Goal: Information Seeking & Learning: Check status

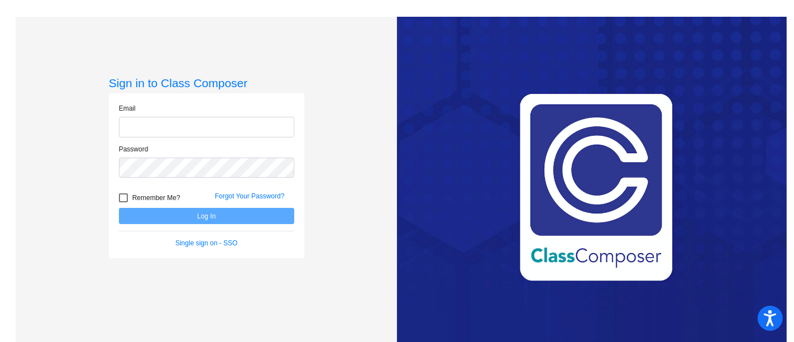
type input "[EMAIL_ADDRESS][PERSON_NAME][DOMAIN_NAME]"
click at [166, 212] on button "Log In" at bounding box center [206, 216] width 175 height 16
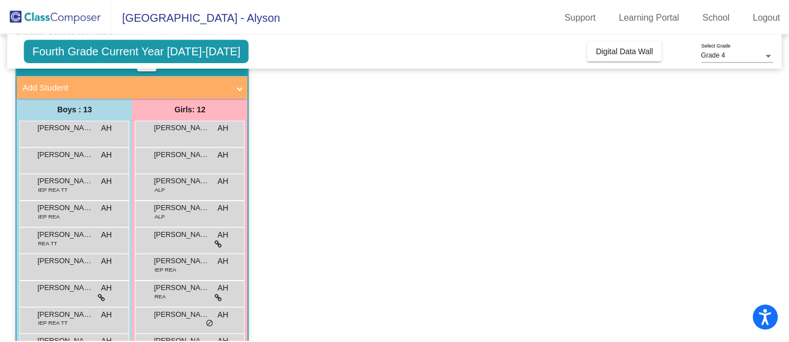
scroll to position [60, 0]
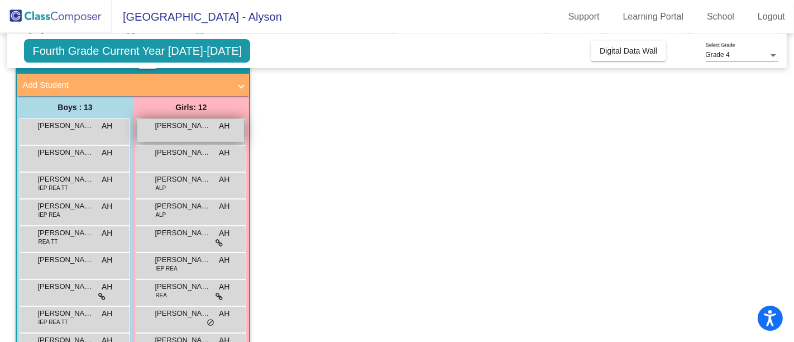
click at [168, 136] on div "[PERSON_NAME] AH lock do_not_disturb_alt" at bounding box center [190, 130] width 107 height 23
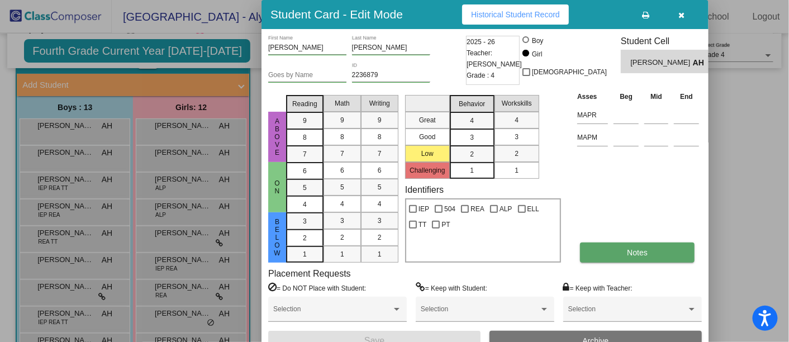
click at [621, 243] on button "Notes" at bounding box center [637, 252] width 114 height 20
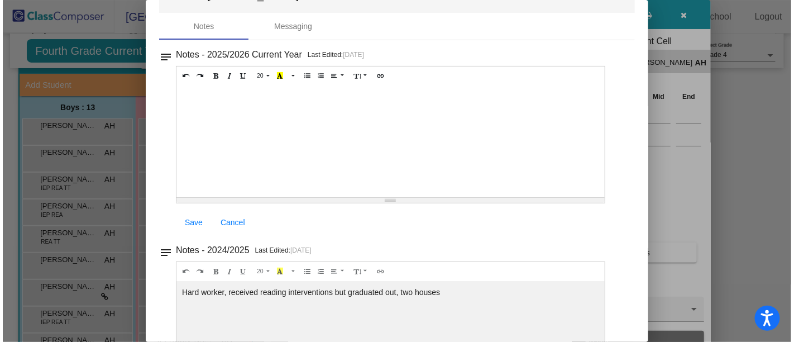
scroll to position [0, 0]
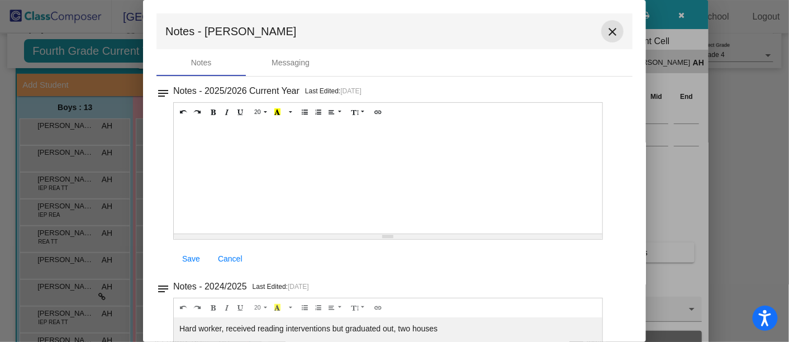
click at [608, 32] on mat-icon "close" at bounding box center [611, 31] width 13 height 13
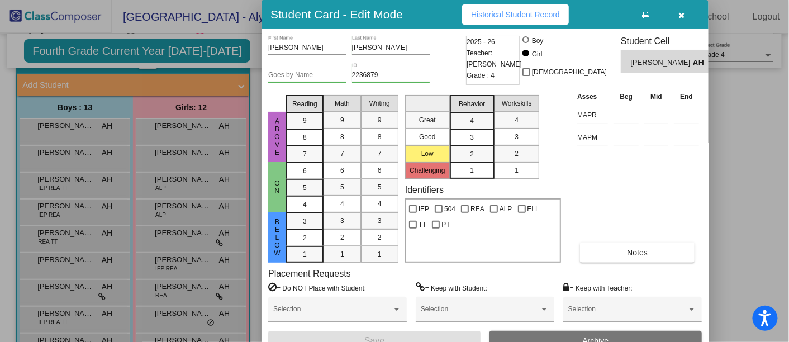
click at [513, 12] on span "Historical Student Record" at bounding box center [515, 14] width 89 height 9
click at [680, 11] on icon "button" at bounding box center [682, 15] width 6 height 8
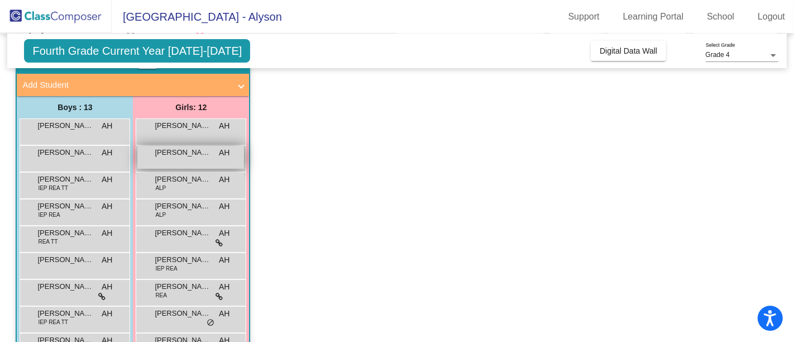
click at [192, 160] on div "[PERSON_NAME] AH lock do_not_disturb_alt" at bounding box center [190, 157] width 107 height 23
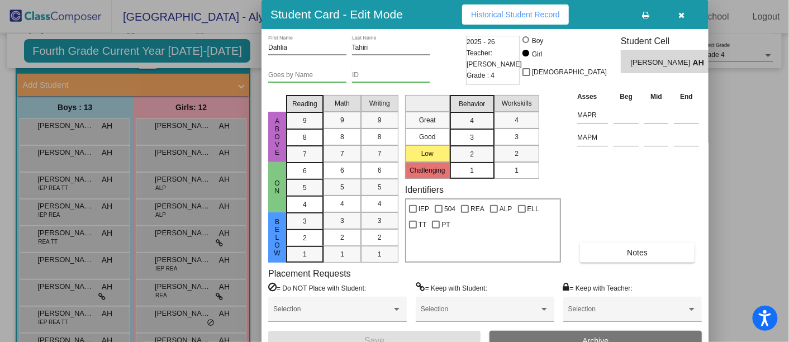
click at [537, 17] on span "Historical Student Record" at bounding box center [515, 14] width 89 height 9
click at [681, 8] on button "button" at bounding box center [682, 14] width 36 height 20
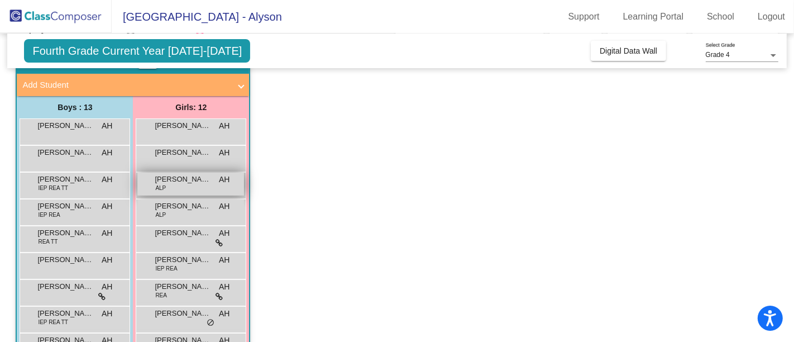
click at [168, 182] on span "[PERSON_NAME]" at bounding box center [183, 179] width 56 height 11
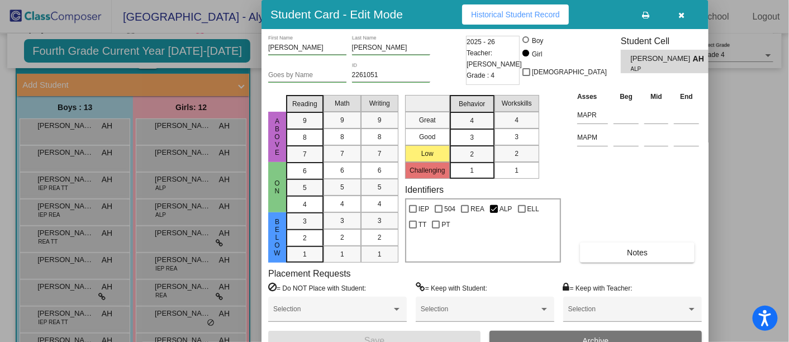
click at [542, 10] on span "Historical Student Record" at bounding box center [515, 14] width 89 height 9
click at [679, 11] on icon "button" at bounding box center [682, 15] width 6 height 8
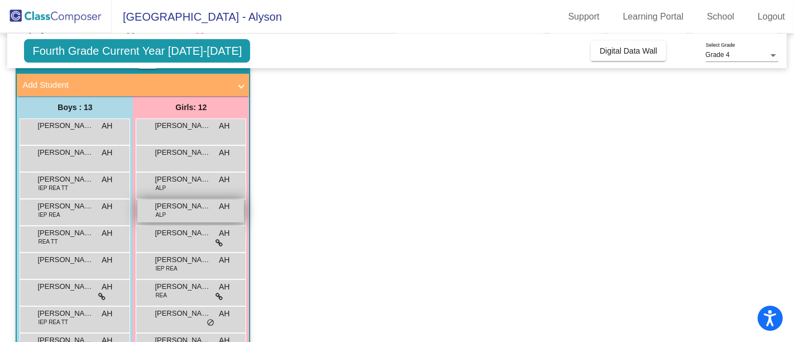
click at [182, 208] on span "[PERSON_NAME]" at bounding box center [183, 206] width 56 height 11
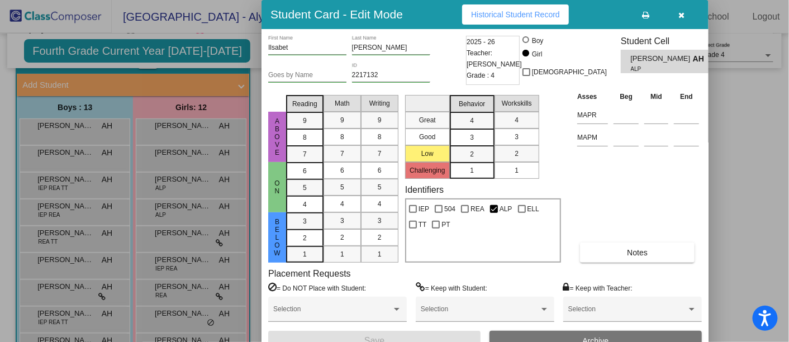
click at [534, 8] on button "Historical Student Record" at bounding box center [515, 14] width 107 height 20
click at [685, 13] on button "button" at bounding box center [682, 14] width 36 height 20
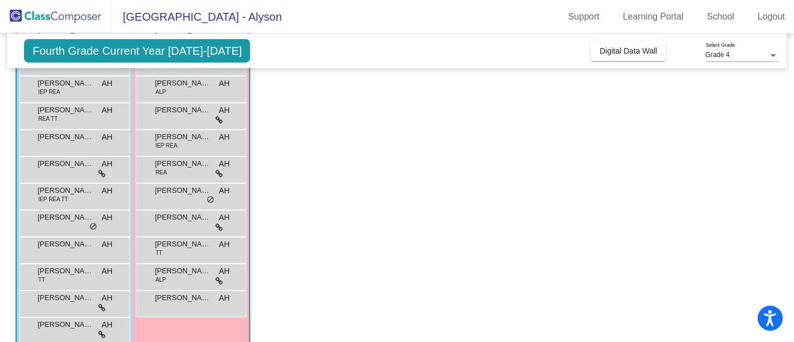
scroll to position [182, 0]
click at [71, 331] on div "[PERSON_NAME] AH lock do_not_disturb_alt" at bounding box center [73, 330] width 107 height 23
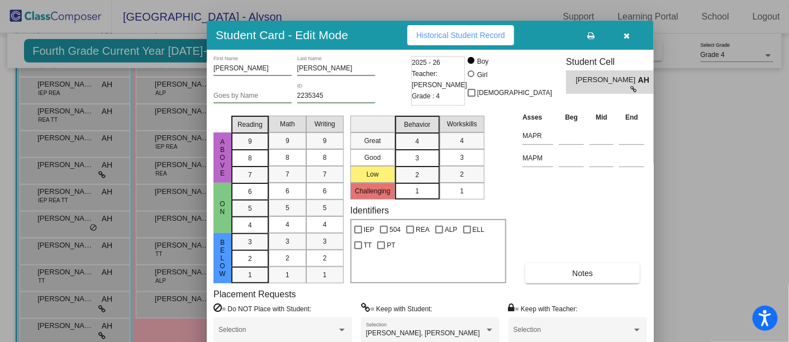
drag, startPoint x: 679, startPoint y: 11, endPoint x: 624, endPoint y: 32, distance: 58.5
click at [624, 32] on icon "button" at bounding box center [627, 36] width 6 height 8
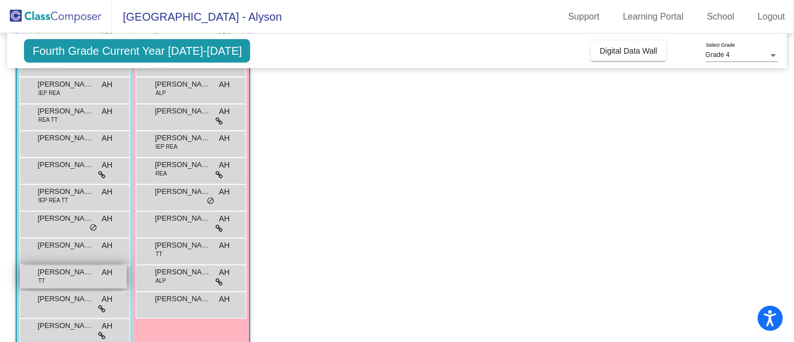
click at [55, 276] on div "[PERSON_NAME] TT AH lock do_not_disturb_alt" at bounding box center [73, 276] width 107 height 23
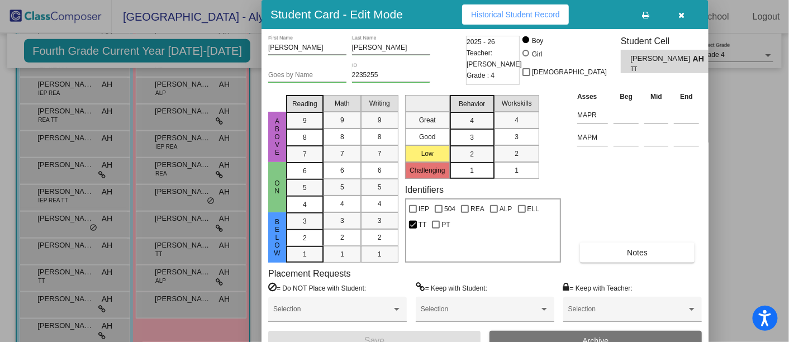
click at [612, 233] on div "Asses Beg Mid End MAPR MAPM Notes" at bounding box center [637, 176] width 127 height 172
click at [499, 15] on span "Historical Student Record" at bounding box center [515, 14] width 89 height 9
click at [682, 15] on icon "button" at bounding box center [682, 15] width 6 height 8
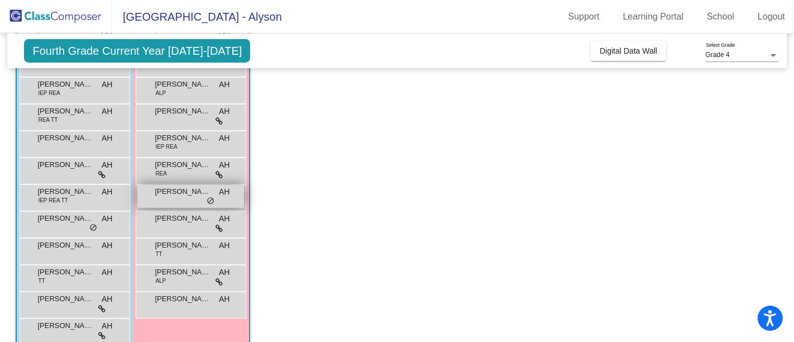
click at [182, 202] on div "[PERSON_NAME] AH lock do_not_disturb_alt" at bounding box center [190, 196] width 107 height 23
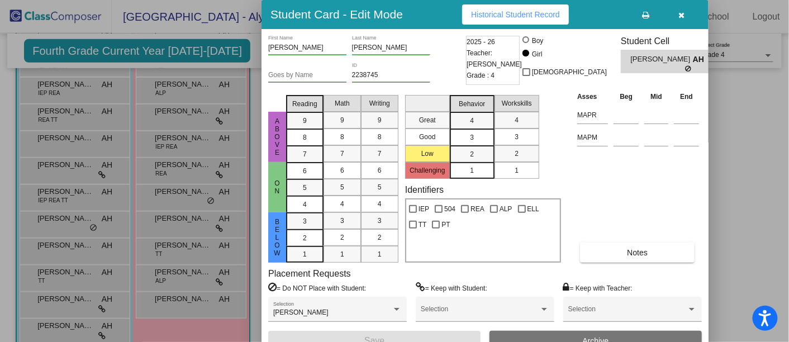
click at [681, 12] on icon "button" at bounding box center [682, 15] width 6 height 8
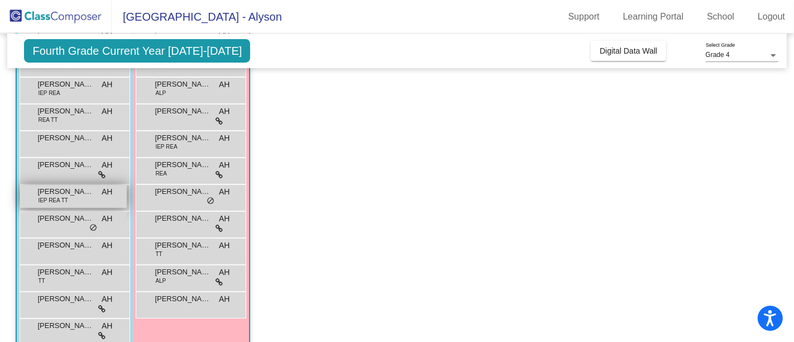
click at [43, 197] on span "IEP REA TT" at bounding box center [53, 200] width 30 height 8
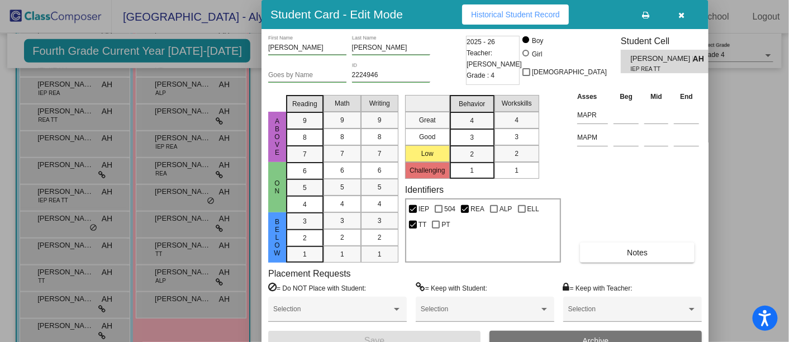
click at [684, 16] on button "button" at bounding box center [682, 14] width 36 height 20
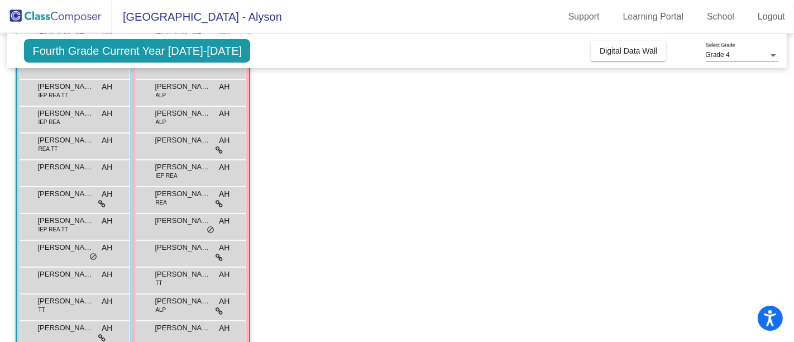
scroll to position [154, 0]
click at [182, 190] on span "[PERSON_NAME]" at bounding box center [183, 193] width 56 height 11
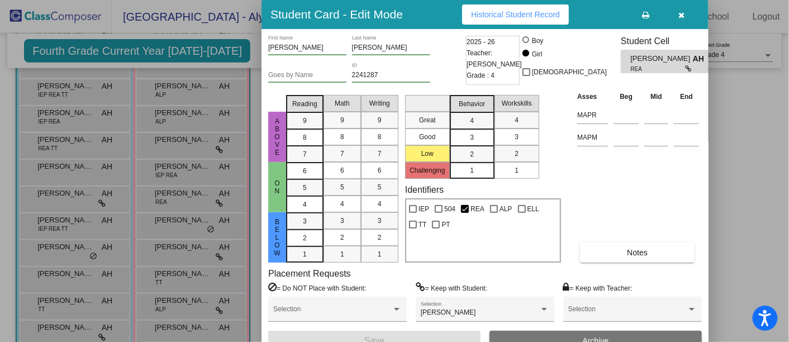
click at [523, 20] on button "Historical Student Record" at bounding box center [515, 14] width 107 height 20
click at [679, 18] on icon "button" at bounding box center [682, 15] width 6 height 8
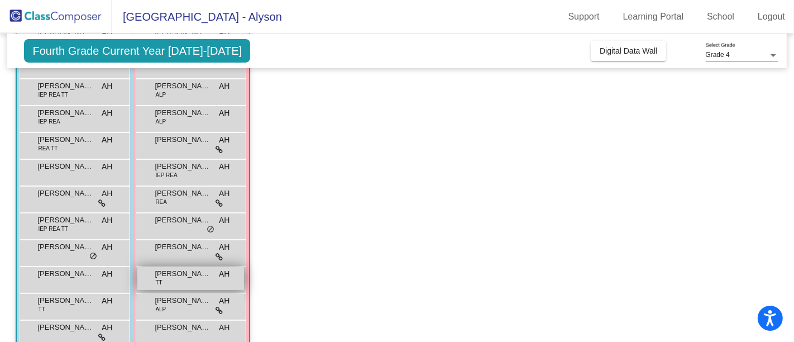
click at [176, 280] on div "[PERSON_NAME] TT AH lock do_not_disturb_alt" at bounding box center [190, 278] width 107 height 23
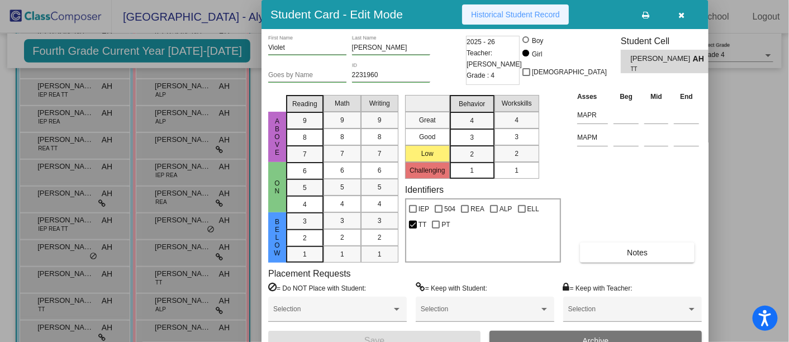
click at [514, 16] on span "Historical Student Record" at bounding box center [515, 14] width 89 height 9
click at [677, 9] on button "button" at bounding box center [682, 14] width 36 height 20
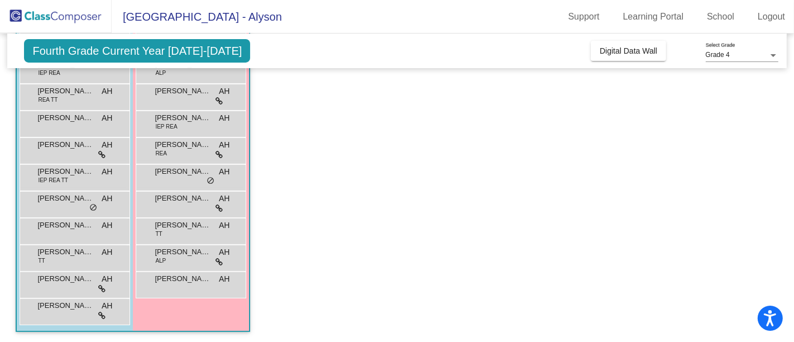
scroll to position [201, 0]
click at [330, 210] on app-classroom "Class 4 - [PERSON_NAME] picture_as_pdf [PERSON_NAME] Add Student First Name Las…" at bounding box center [397, 124] width 762 height 439
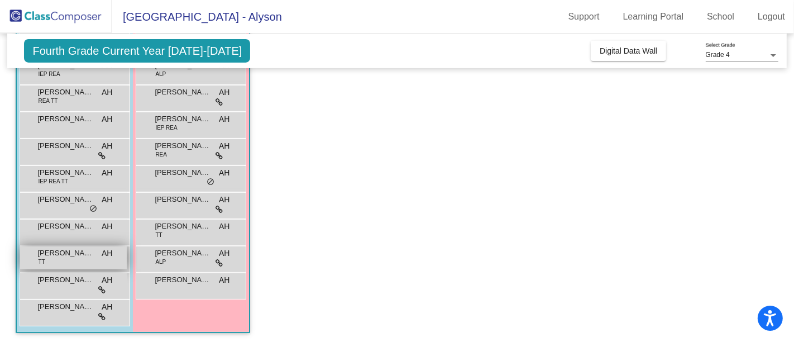
click at [66, 260] on div "[PERSON_NAME] TT AH lock do_not_disturb_alt" at bounding box center [73, 257] width 107 height 23
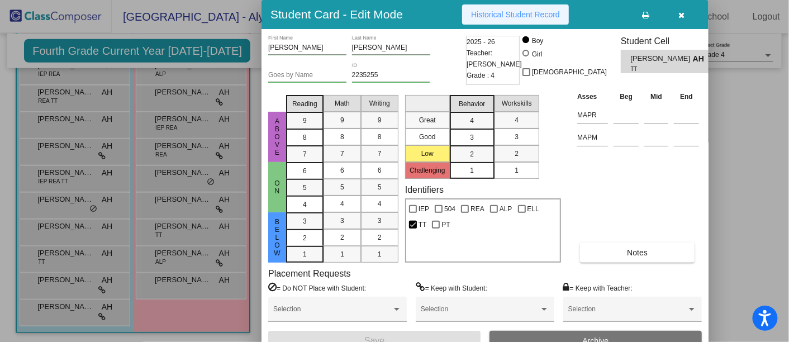
click at [466, 12] on button "Historical Student Record" at bounding box center [515, 14] width 107 height 20
click at [682, 15] on icon "button" at bounding box center [682, 15] width 6 height 8
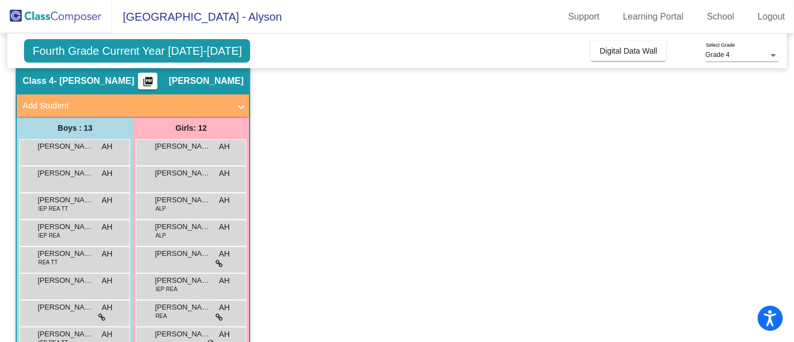
scroll to position [39, 0]
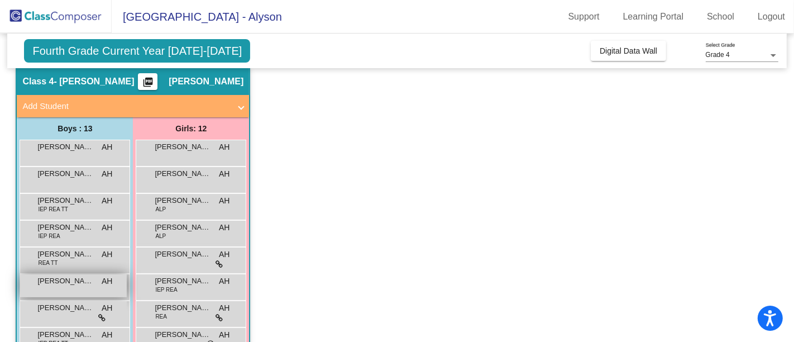
click at [58, 291] on div "[PERSON_NAME] AH lock do_not_disturb_alt" at bounding box center [73, 285] width 107 height 23
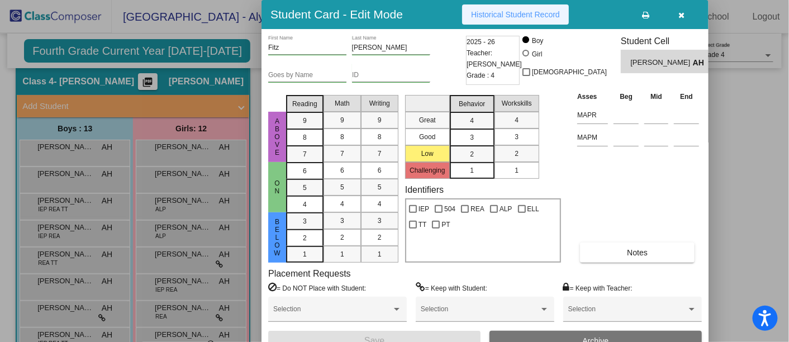
click at [507, 11] on span "Historical Student Record" at bounding box center [515, 14] width 89 height 9
click at [688, 8] on button "button" at bounding box center [682, 14] width 36 height 20
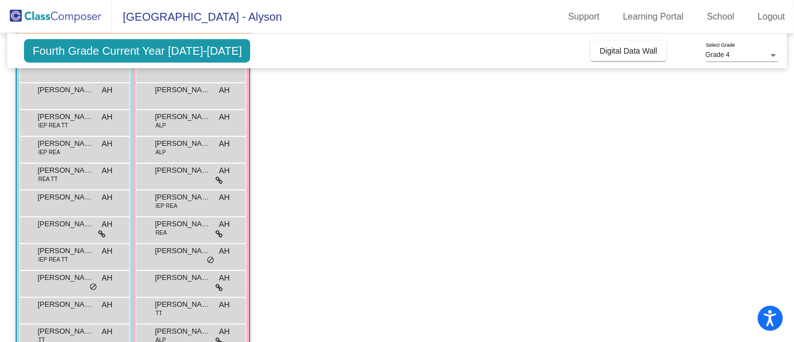
scroll to position [130, 0]
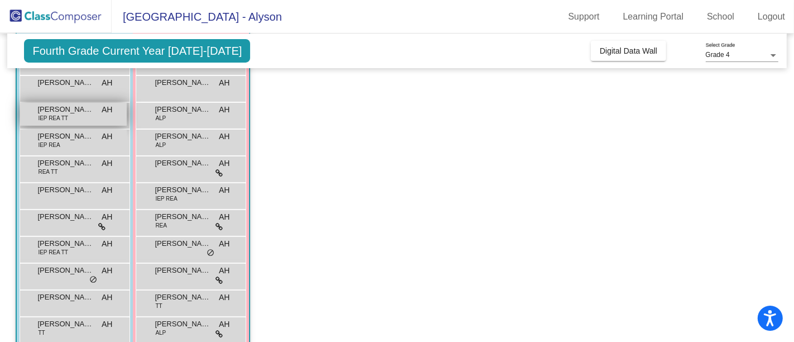
click at [83, 117] on div "[PERSON_NAME] [PERSON_NAME] IEP REA TT AH lock do_not_disturb_alt" at bounding box center [73, 114] width 107 height 23
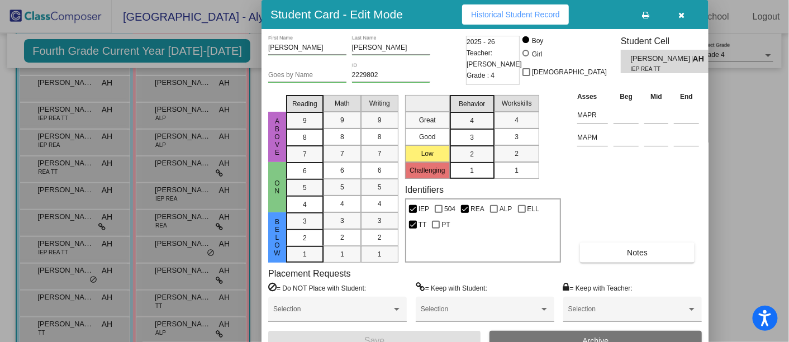
click at [486, 13] on span "Historical Student Record" at bounding box center [515, 14] width 89 height 9
click at [683, 11] on icon "button" at bounding box center [682, 15] width 6 height 8
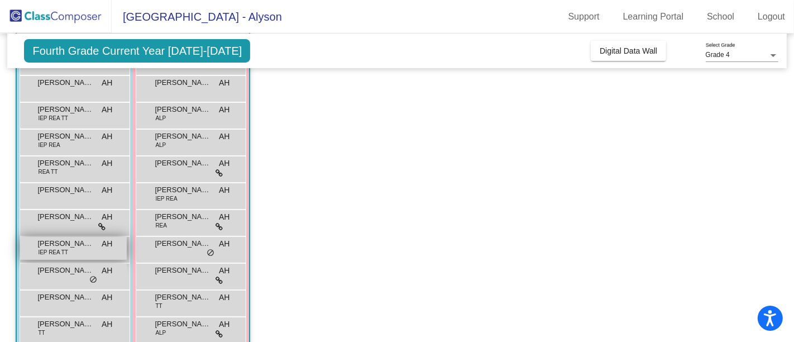
click at [80, 238] on span "[PERSON_NAME] [PERSON_NAME]" at bounding box center [65, 243] width 56 height 11
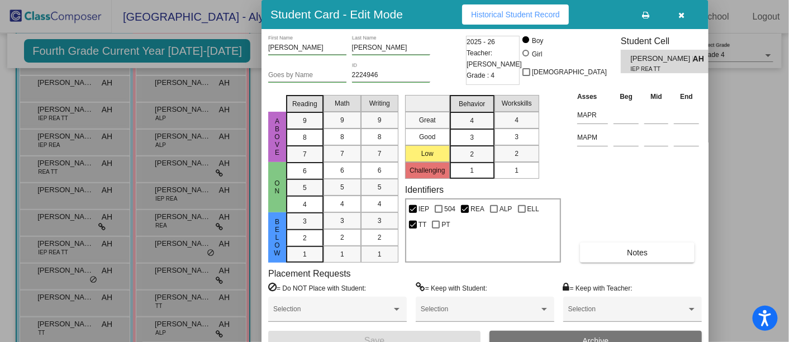
click at [521, 13] on span "Historical Student Record" at bounding box center [515, 14] width 89 height 9
click at [675, 14] on button "button" at bounding box center [682, 14] width 36 height 20
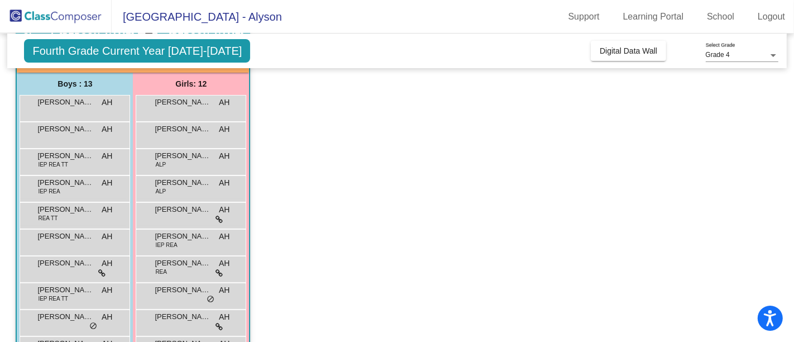
scroll to position [83, 0]
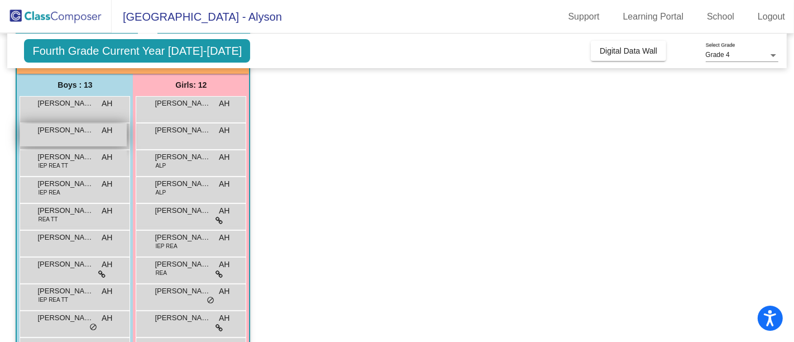
click at [81, 142] on div "Chace [PERSON_NAME] lock do_not_disturb_alt" at bounding box center [73, 134] width 107 height 23
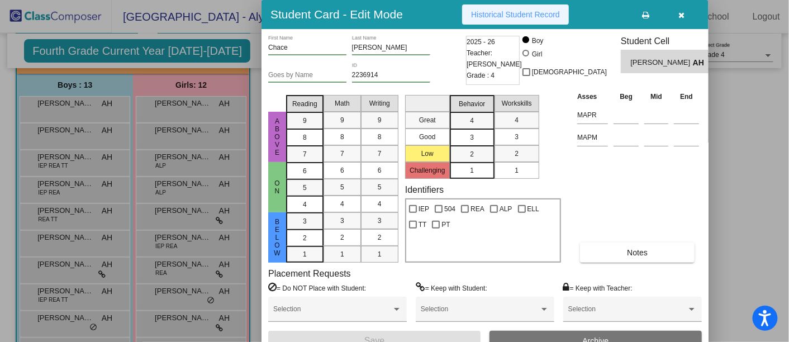
click at [539, 23] on button "Historical Student Record" at bounding box center [515, 14] width 107 height 20
click at [685, 18] on button "button" at bounding box center [682, 14] width 36 height 20
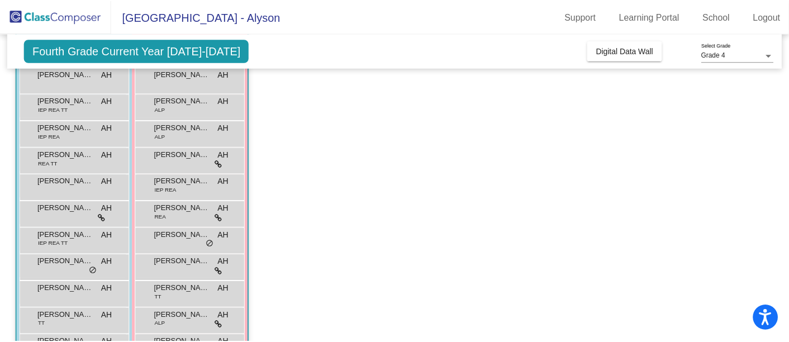
scroll to position [137, 0]
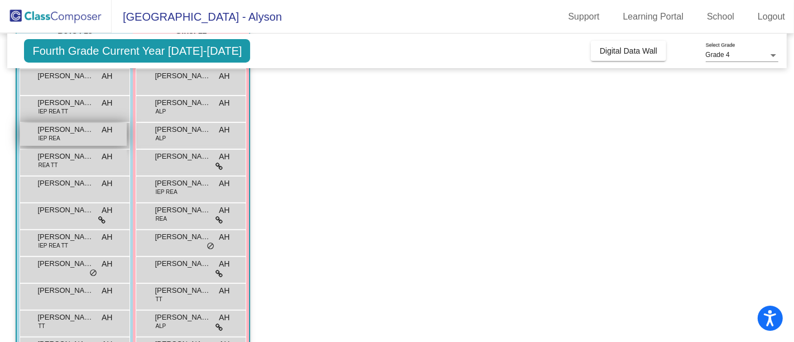
click at [68, 136] on div "[PERSON_NAME] IEP [PERSON_NAME] lock do_not_disturb_alt" at bounding box center [73, 134] width 107 height 23
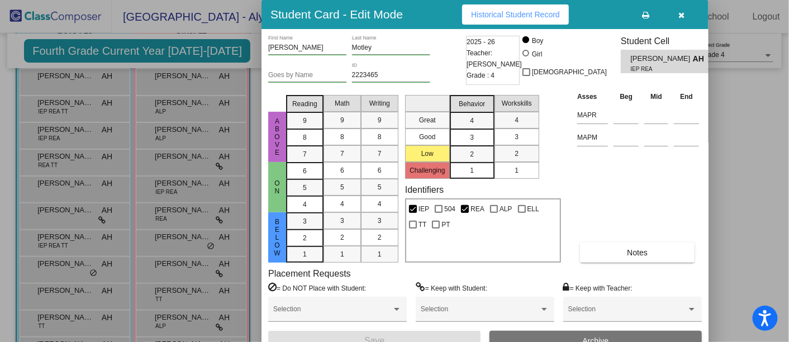
click at [513, 13] on span "Historical Student Record" at bounding box center [515, 14] width 89 height 9
